Goal: Book appointment/travel/reservation

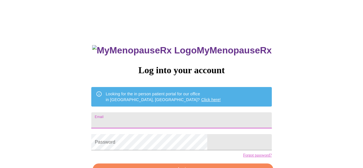
click at [162, 122] on input "Email" at bounding box center [181, 120] width 180 height 16
type input "alima"
click at [157, 120] on input "Email" at bounding box center [181, 120] width 180 height 16
type input "alimarkos71@gmail.com"
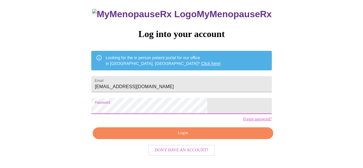
scroll to position [36, 0]
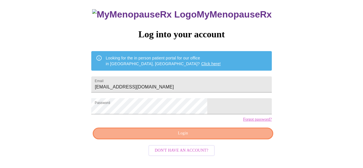
click at [222, 137] on span "Login" at bounding box center [182, 133] width 167 height 7
click at [194, 137] on span "Login" at bounding box center [182, 133] width 167 height 7
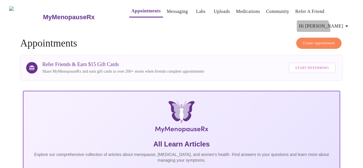
click at [339, 27] on span "Hi [PERSON_NAME]" at bounding box center [324, 26] width 51 height 8
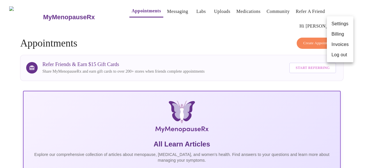
click at [256, 53] on div at bounding box center [184, 84] width 368 height 168
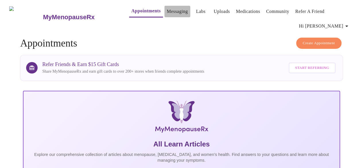
click at [168, 9] on link "Messaging" at bounding box center [177, 11] width 21 height 8
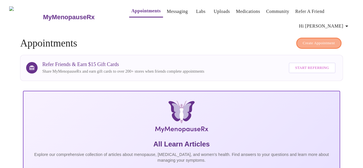
click at [330, 40] on span "Create Appointment" at bounding box center [319, 43] width 32 height 7
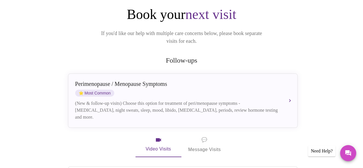
scroll to position [68, 0]
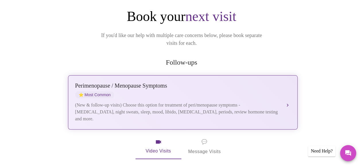
click at [202, 103] on div "(New & follow-up visits) Choose this option for treatment of peri/menopause sym…" at bounding box center [177, 112] width 204 height 21
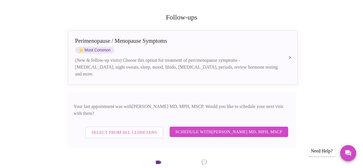
scroll to position [114, 0]
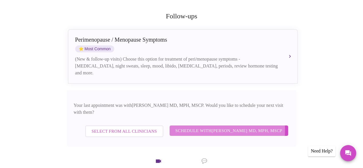
click at [198, 127] on span "Schedule with Vadim Gelman MD, MPH, MSCP" at bounding box center [229, 130] width 107 height 7
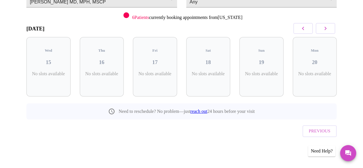
scroll to position [66, 0]
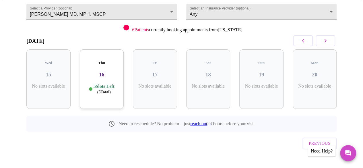
click at [99, 84] on p "5 Slots Left ( 5 Total)" at bounding box center [104, 89] width 21 height 11
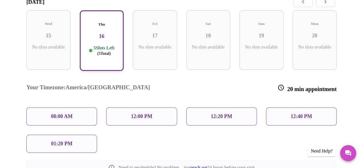
scroll to position [107, 0]
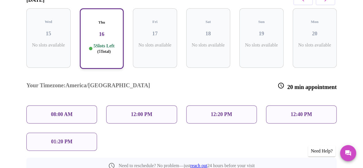
click at [75, 105] on div "08:00 AM" at bounding box center [61, 114] width 71 height 18
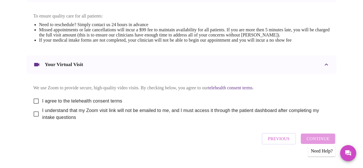
scroll to position [245, 0]
click at [36, 104] on input "I agree to the telehealth consent terms" at bounding box center [36, 101] width 12 height 12
checkbox input "true"
click at [32, 119] on input "I understand that my Zoom visit link will not be emailed to me, and I must acce…" at bounding box center [36, 114] width 12 height 12
checkbox input "true"
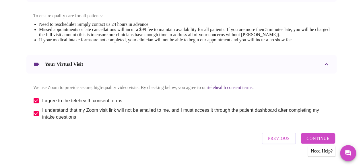
scroll to position [258, 0]
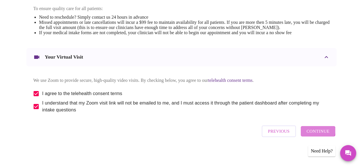
click at [319, 133] on span "Continue" at bounding box center [318, 131] width 23 height 7
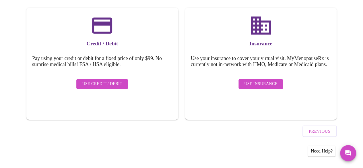
scroll to position [84, 0]
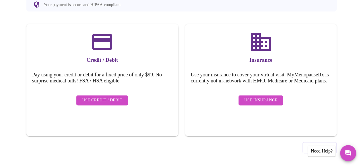
click at [260, 104] on span "Use Insurance" at bounding box center [260, 100] width 33 height 7
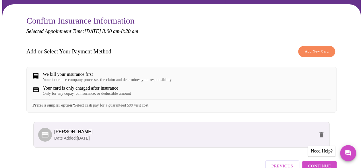
scroll to position [89, 0]
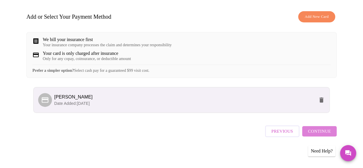
click at [330, 134] on span "Continue" at bounding box center [319, 131] width 23 height 7
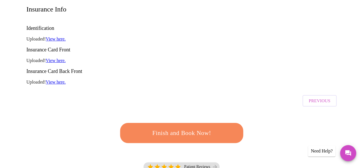
scroll to position [101, 0]
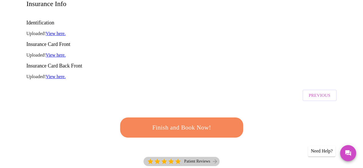
click at [202, 159] on p "Patient Reviews" at bounding box center [197, 161] width 26 height 5
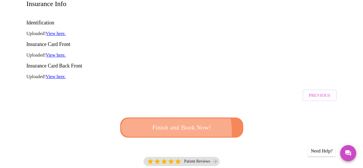
click at [166, 122] on span "Finish and Book Now!" at bounding box center [181, 127] width 107 height 11
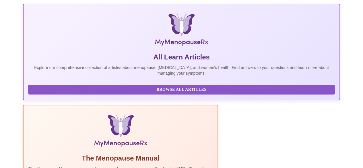
scroll to position [146, 0]
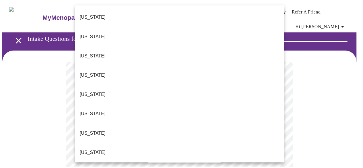
scroll to position [49, 0]
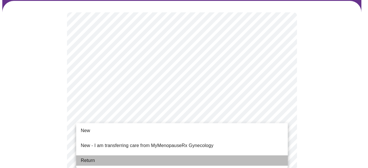
click at [201, 155] on li "Return" at bounding box center [181, 160] width 211 height 10
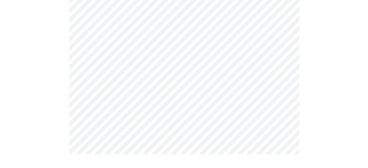
scroll to position [0, 0]
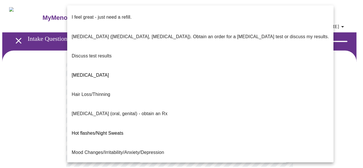
scroll to position [129, 0]
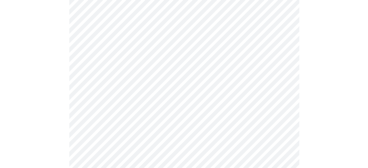
scroll to position [75, 0]
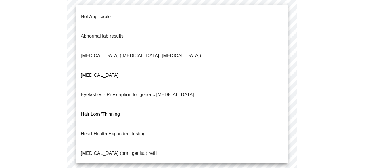
click at [211, 99] on body "MyMenopauseRx Appointments Messaging Labs Uploads Medications Community Refer a…" at bounding box center [183, 128] width 363 height 403
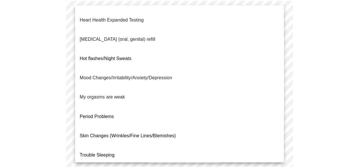
scroll to position [0, 0]
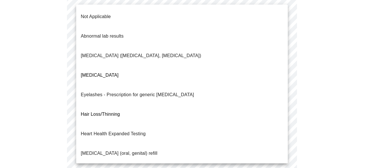
click at [136, 12] on li "Not Applicable" at bounding box center [181, 17] width 211 height 20
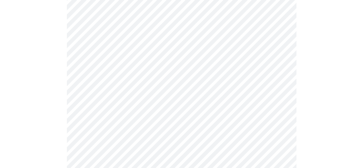
scroll to position [139, 0]
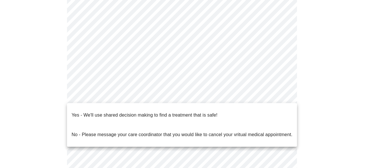
click at [201, 95] on body "MyMenopauseRx Appointments Messaging Labs Uploads Medications Community Refer a…" at bounding box center [183, 64] width 363 height 400
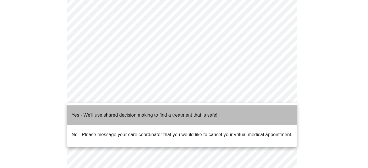
click at [174, 112] on p "Yes - We'll use shared decision making to find a treatment that is safe!" at bounding box center [145, 115] width 146 height 7
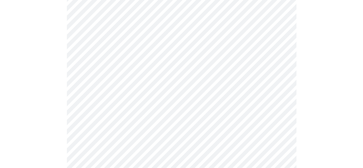
scroll to position [0, 0]
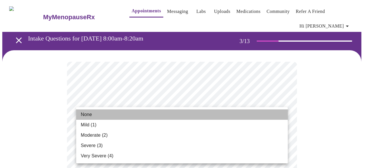
click at [188, 111] on li "None" at bounding box center [181, 114] width 211 height 10
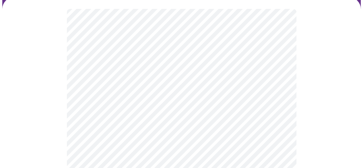
scroll to position [61, 0]
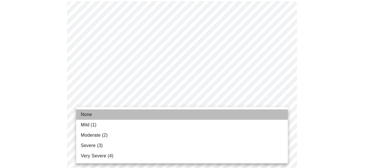
click at [255, 115] on li "None" at bounding box center [181, 114] width 211 height 10
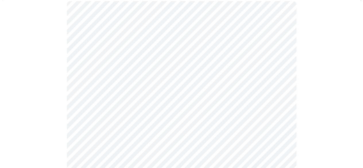
scroll to position [115, 0]
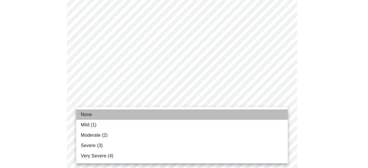
click at [264, 113] on li "None" at bounding box center [181, 114] width 211 height 10
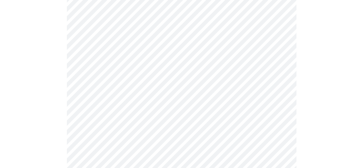
scroll to position [169, 0]
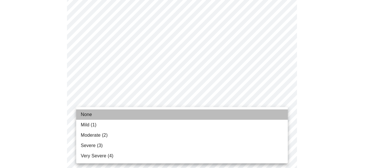
click at [263, 115] on li "None" at bounding box center [181, 114] width 211 height 10
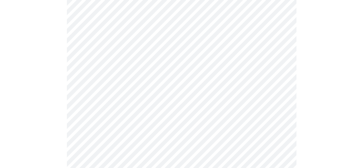
scroll to position [196, 0]
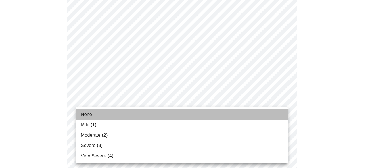
click at [257, 114] on li "None" at bounding box center [181, 114] width 211 height 10
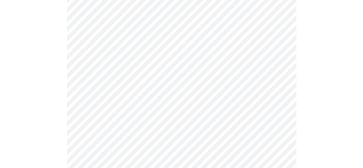
scroll to position [256, 0]
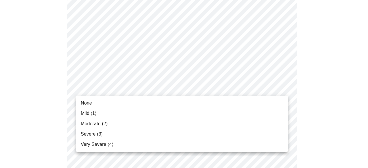
click at [238, 89] on body "MyMenopauseRx Appointments Messaging Labs Uploads Medications Community Refer a…" at bounding box center [183, 112] width 363 height 732
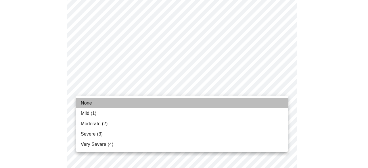
click at [232, 100] on li "None" at bounding box center [181, 103] width 211 height 10
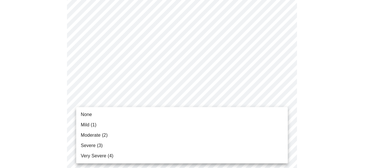
click at [217, 136] on body "MyMenopauseRx Appointments Messaging Labs Uploads Medications Community Refer a…" at bounding box center [183, 108] width 363 height 724
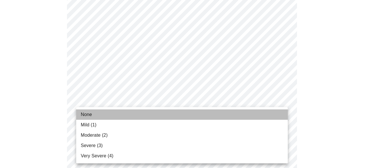
click at [221, 116] on li "None" at bounding box center [181, 114] width 211 height 10
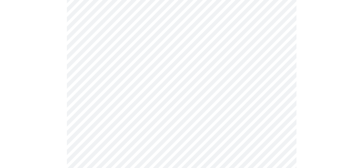
scroll to position [330, 0]
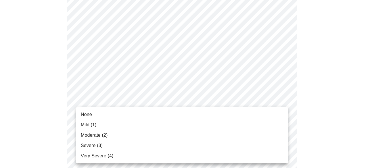
click at [235, 106] on body "MyMenopauseRx Appointments Messaging Labs Uploads Medications Community Refer a…" at bounding box center [183, 31] width 363 height 716
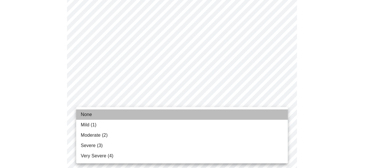
click at [230, 117] on li "None" at bounding box center [181, 114] width 211 height 10
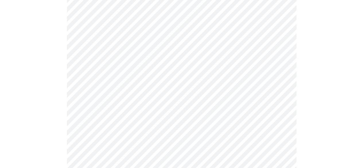
scroll to position [362, 0]
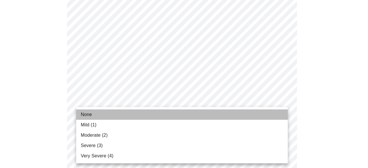
click at [216, 115] on li "None" at bounding box center [181, 114] width 211 height 10
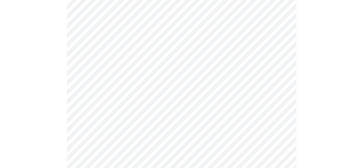
scroll to position [429, 0]
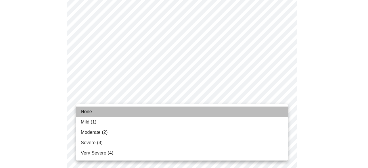
click at [265, 111] on li "None" at bounding box center [181, 112] width 211 height 10
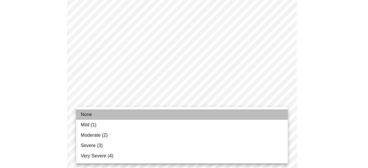
click at [249, 118] on li "None" at bounding box center [181, 114] width 211 height 10
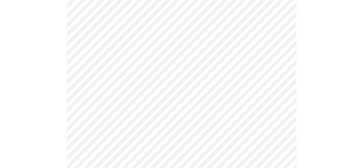
scroll to position [244, 0]
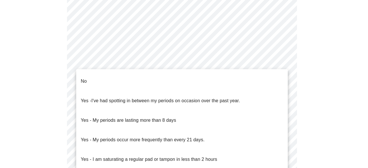
click at [181, 114] on body "MyMenopauseRx Appointments Messaging Labs Uploads Medications Community Refer a…" at bounding box center [183, 45] width 363 height 574
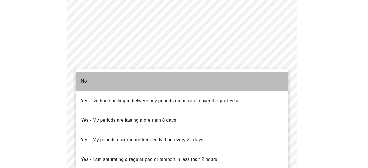
click at [184, 84] on li "No" at bounding box center [181, 82] width 211 height 20
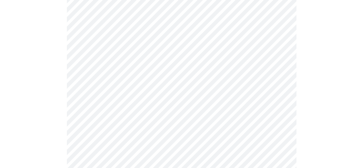
scroll to position [273, 0]
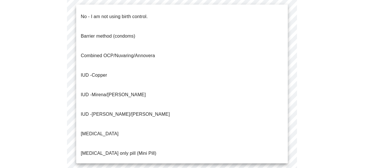
click at [190, 130] on body "MyMenopauseRx Appointments Messaging Labs Uploads Medications Community Refer a…" at bounding box center [183, 15] width 363 height 571
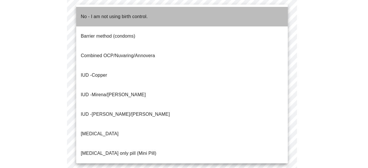
click at [203, 17] on li "No - I am not using birth control." at bounding box center [181, 17] width 211 height 20
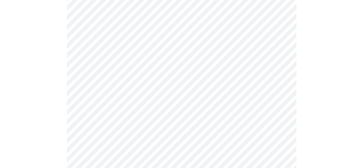
scroll to position [341, 0]
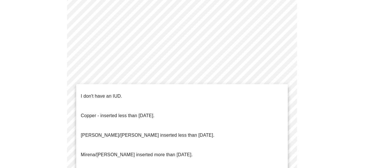
click at [221, 97] on li "I don't have an IUD." at bounding box center [181, 96] width 211 height 20
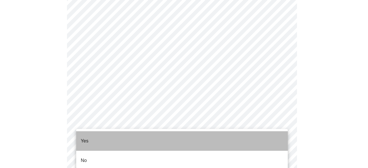
click at [206, 142] on li "Yes" at bounding box center [181, 141] width 211 height 20
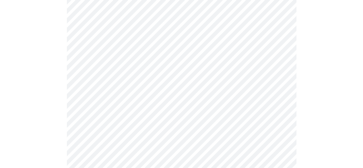
scroll to position [1532, 0]
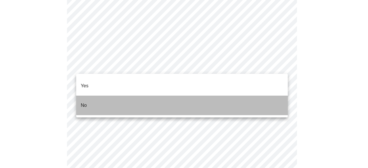
click at [186, 96] on li "No" at bounding box center [181, 106] width 211 height 20
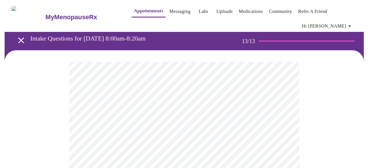
scroll to position [67, 0]
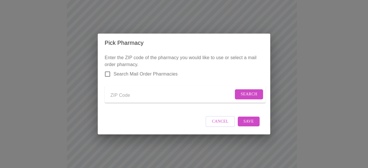
click at [129, 97] on input "Send a message to your care team" at bounding box center [171, 95] width 123 height 9
type input "46375"
click at [244, 92] on span "Search" at bounding box center [248, 94] width 17 height 7
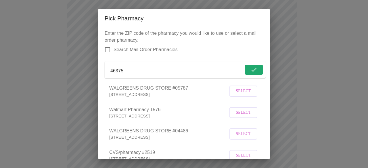
click at [240, 95] on span "Select" at bounding box center [243, 91] width 15 height 7
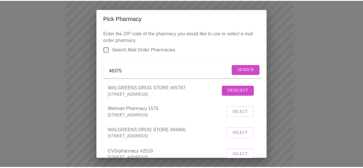
scroll to position [66, 0]
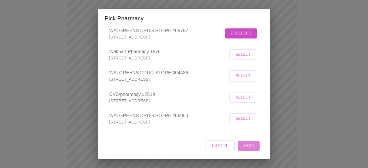
click at [251, 145] on button "Save" at bounding box center [249, 146] width 22 height 10
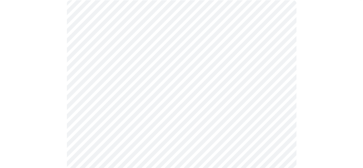
scroll to position [0, 0]
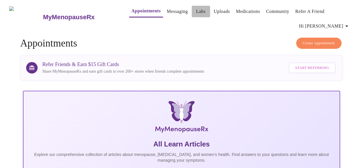
click at [196, 7] on link "Labs" at bounding box center [200, 11] width 9 height 8
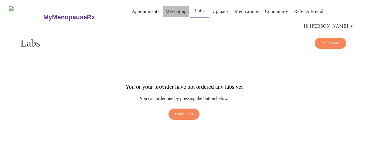
click at [170, 14] on link "Messaging" at bounding box center [175, 11] width 21 height 8
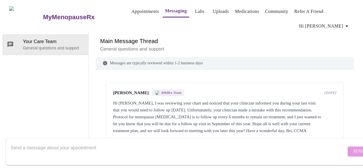
scroll to position [136, 0]
